Goal: Book appointment/travel/reservation

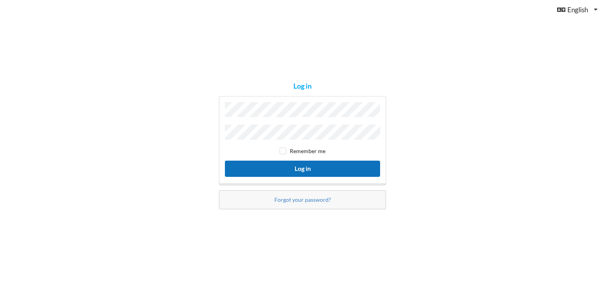
click at [287, 169] on button "Log in" at bounding box center [302, 169] width 155 height 16
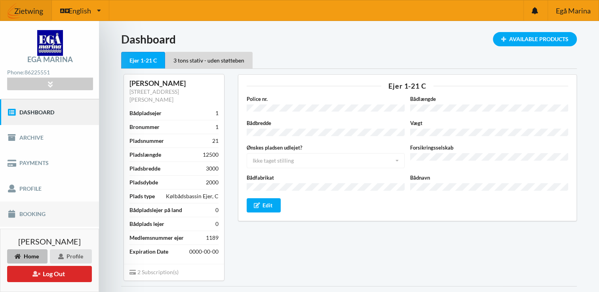
click at [29, 212] on link "Booking" at bounding box center [49, 214] width 99 height 25
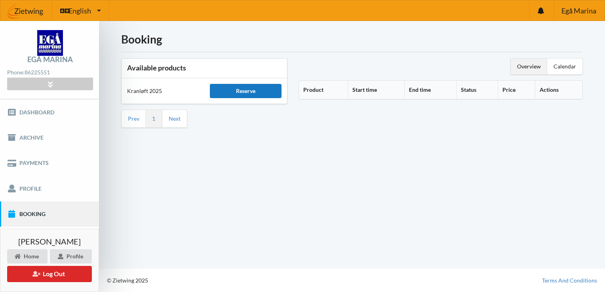
click at [250, 93] on div "Reserve" at bounding box center [246, 91] width 72 height 14
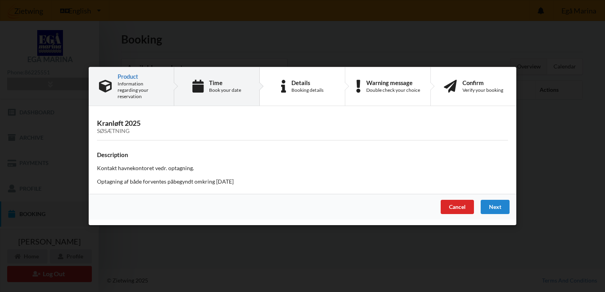
click at [217, 90] on div "Book your date" at bounding box center [225, 90] width 32 height 6
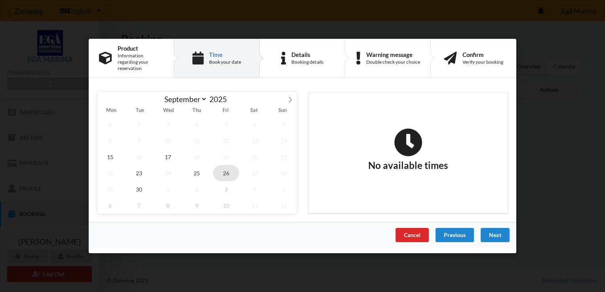
click at [227, 170] on span "26" at bounding box center [226, 173] width 26 height 16
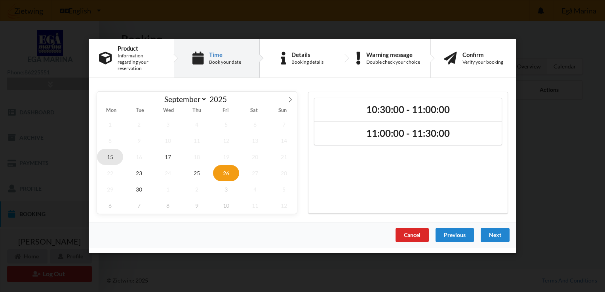
click at [106, 154] on span "15" at bounding box center [110, 157] width 26 height 16
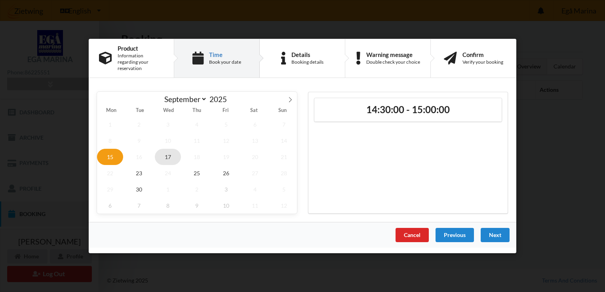
click at [168, 158] on span "17" at bounding box center [168, 157] width 26 height 16
click at [199, 168] on span "25" at bounding box center [197, 173] width 26 height 16
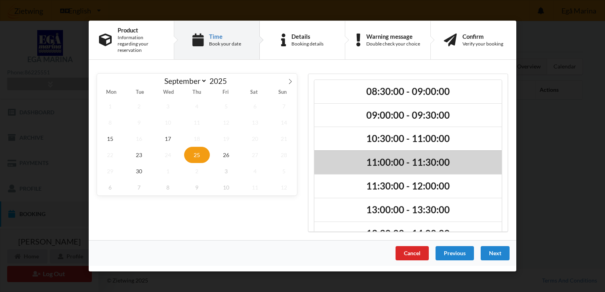
scroll to position [42, 0]
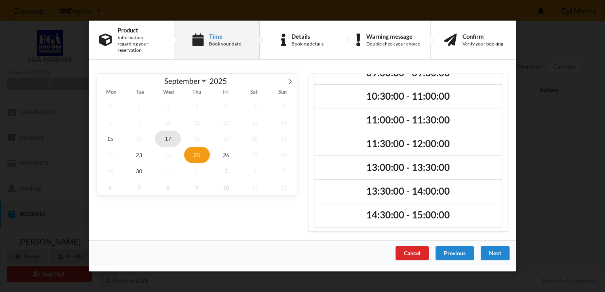
click at [172, 133] on span "17" at bounding box center [168, 139] width 26 height 16
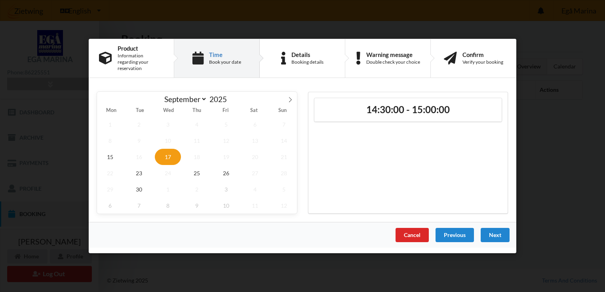
scroll to position [0, 0]
click at [137, 173] on span "23" at bounding box center [139, 173] width 26 height 16
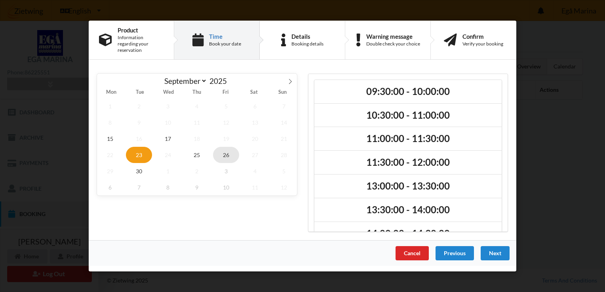
click at [229, 151] on span "26" at bounding box center [226, 155] width 26 height 16
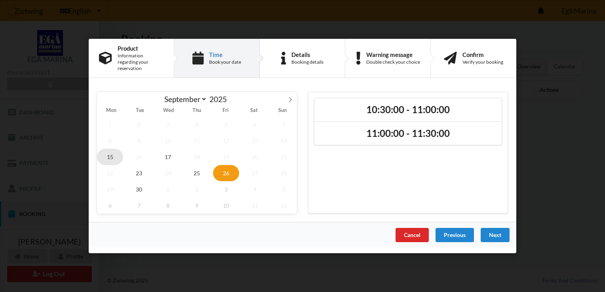
click at [109, 152] on span "15" at bounding box center [110, 157] width 26 height 16
